Goal: Task Accomplishment & Management: Use online tool/utility

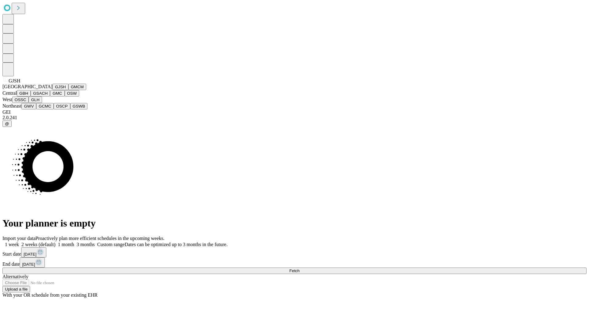
click at [52, 90] on button "GJSH" at bounding box center [60, 87] width 16 height 6
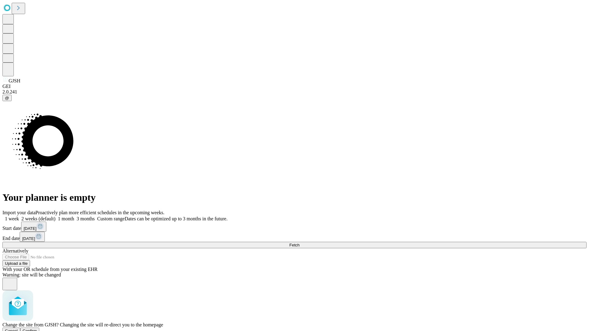
click at [37, 329] on span "Confirm" at bounding box center [30, 331] width 14 height 5
click at [74, 216] on label "1 month" at bounding box center [65, 218] width 19 height 5
click at [299, 243] on span "Fetch" at bounding box center [294, 245] width 10 height 5
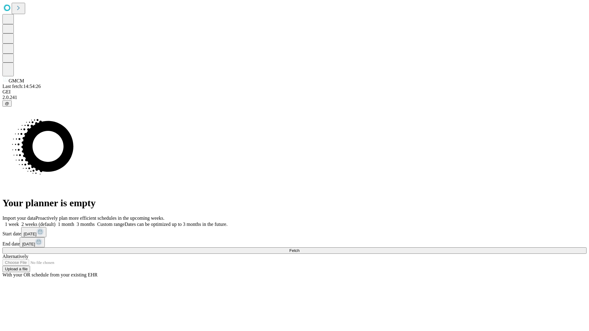
click at [74, 222] on label "1 month" at bounding box center [65, 224] width 19 height 5
click at [299, 249] on span "Fetch" at bounding box center [294, 251] width 10 height 5
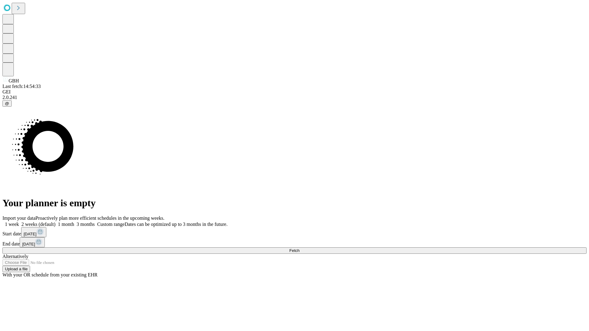
click at [74, 222] on label "1 month" at bounding box center [65, 224] width 19 height 5
click at [299, 249] on span "Fetch" at bounding box center [294, 251] width 10 height 5
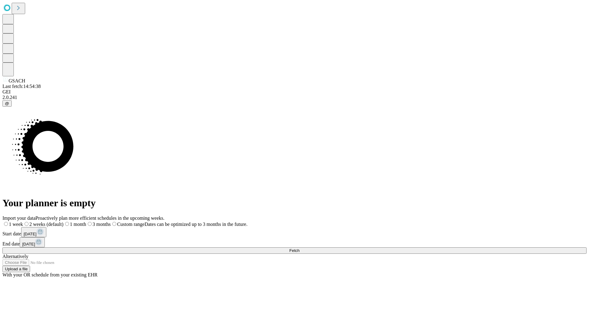
click at [86, 222] on label "1 month" at bounding box center [75, 224] width 23 height 5
click at [299, 249] on span "Fetch" at bounding box center [294, 251] width 10 height 5
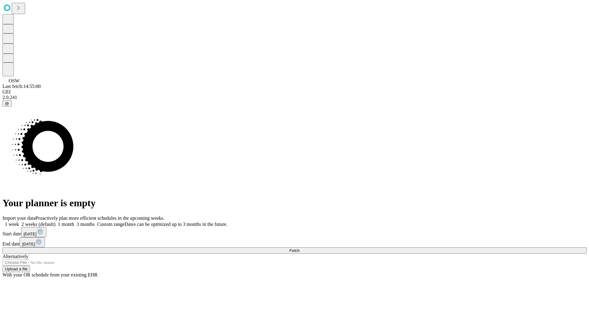
click at [299, 249] on span "Fetch" at bounding box center [294, 251] width 10 height 5
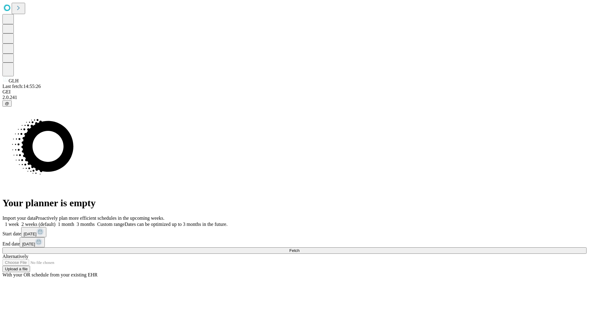
click at [74, 222] on label "1 month" at bounding box center [65, 224] width 19 height 5
click at [299, 249] on span "Fetch" at bounding box center [294, 251] width 10 height 5
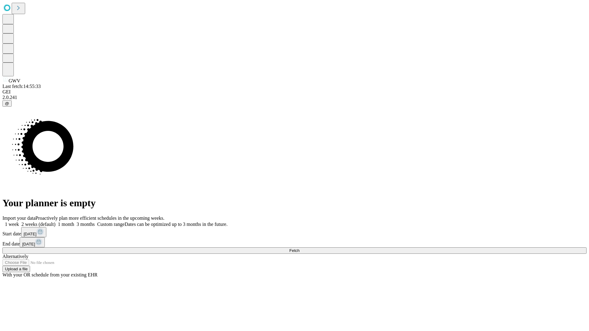
click at [74, 222] on label "1 month" at bounding box center [65, 224] width 19 height 5
click at [299, 249] on span "Fetch" at bounding box center [294, 251] width 10 height 5
